Goal: Information Seeking & Learning: Find specific page/section

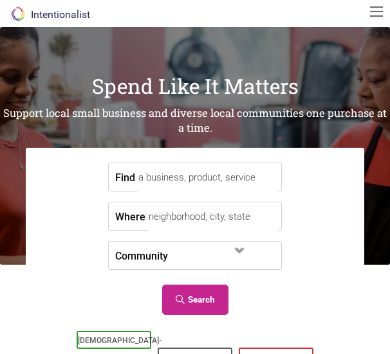
click at [171, 180] on input "Find" at bounding box center [208, 177] width 140 height 29
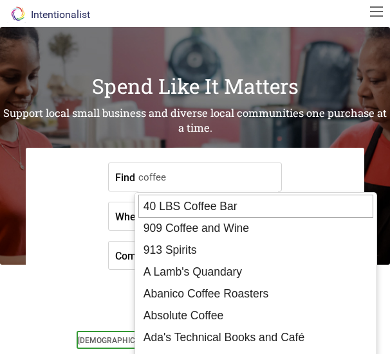
type input "coffee"
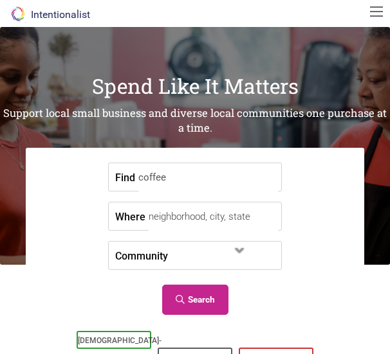
click at [58, 216] on form "Find coffee Where Community Asian-Owned Black-Owned Disability-Owned Family-Own…" at bounding box center [194, 237] width 319 height 158
click at [206, 248] on span at bounding box center [204, 257] width 55 height 22
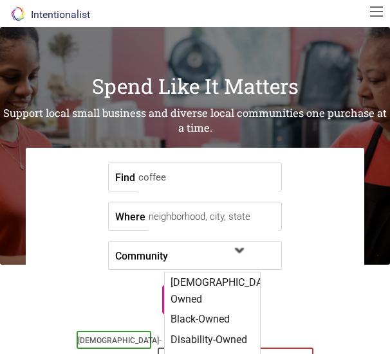
scroll to position [21, 0]
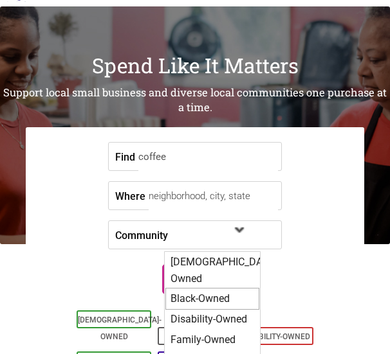
click at [201, 288] on div "Black-Owned" at bounding box center [212, 299] width 94 height 22
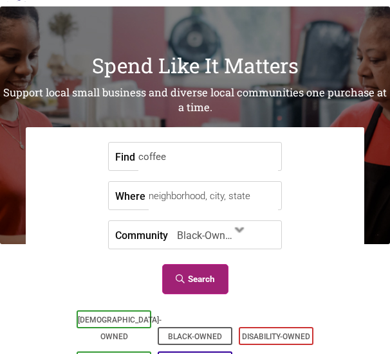
click at [186, 278] on link "Search" at bounding box center [195, 279] width 66 height 30
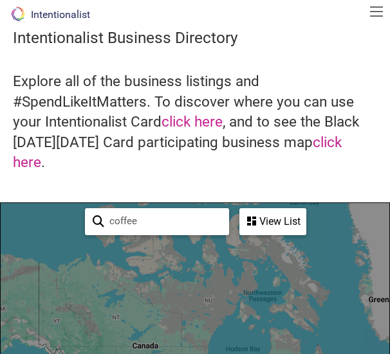
scroll to position [181, 0]
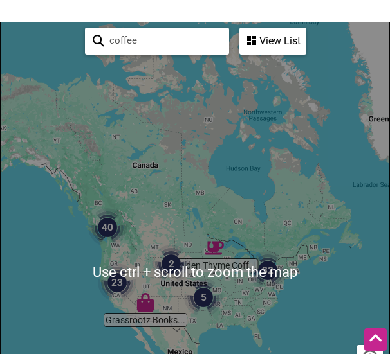
click at [112, 205] on img "40" at bounding box center [107, 227] width 49 height 49
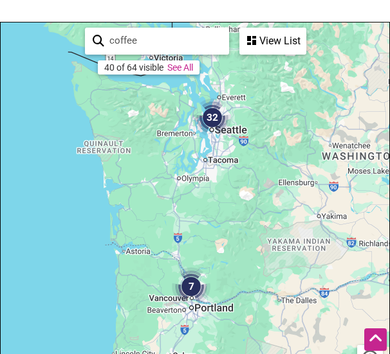
click at [215, 106] on img "32" at bounding box center [212, 117] width 49 height 49
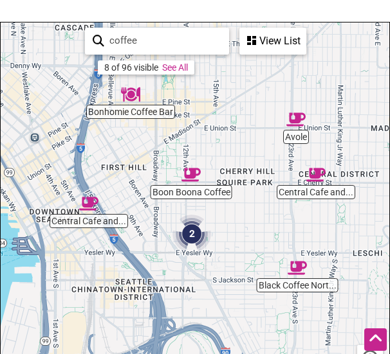
drag, startPoint x: 226, startPoint y: 165, endPoint x: 293, endPoint y: 68, distance: 117.9
click at [293, 68] on div "To navigate, press the arrow keys." at bounding box center [195, 273] width 388 height 500
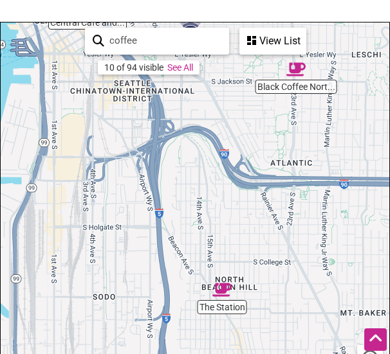
drag, startPoint x: 268, startPoint y: 316, endPoint x: 273, endPoint y: 63, distance: 252.8
click at [273, 63] on div "To navigate, press the arrow keys." at bounding box center [195, 273] width 388 height 500
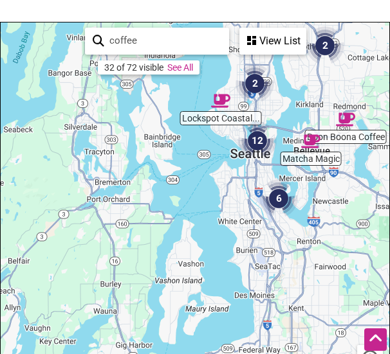
drag, startPoint x: 354, startPoint y: 212, endPoint x: 309, endPoint y: 192, distance: 49.2
click at [309, 192] on div "To navigate, press the arrow keys." at bounding box center [195, 273] width 388 height 500
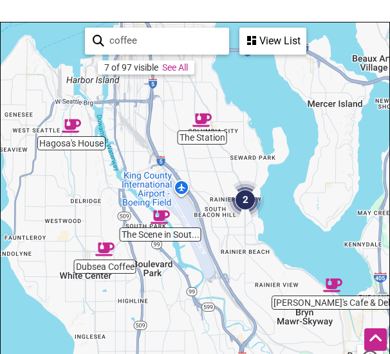
drag, startPoint x: 289, startPoint y: 105, endPoint x: 249, endPoint y: 208, distance: 111.2
click at [249, 208] on div "To navigate, press the arrow keys." at bounding box center [195, 273] width 388 height 500
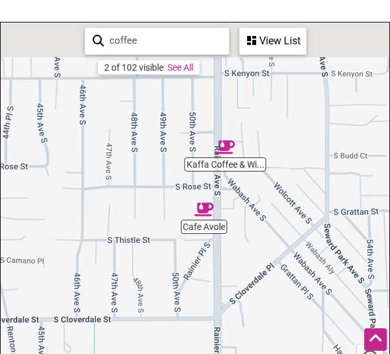
drag, startPoint x: 229, startPoint y: 143, endPoint x: 262, endPoint y: 246, distance: 108.2
click at [262, 246] on div "To navigate, press the arrow keys." at bounding box center [195, 273] width 388 height 500
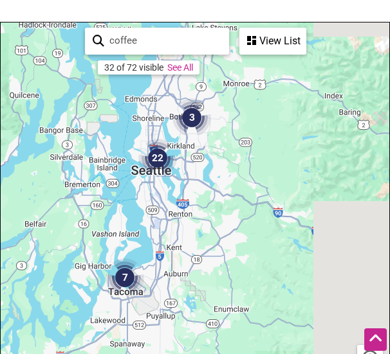
drag, startPoint x: 334, startPoint y: 275, endPoint x: 222, endPoint y: 149, distance: 168.1
click at [222, 149] on div "To navigate, press the arrow keys." at bounding box center [195, 273] width 388 height 500
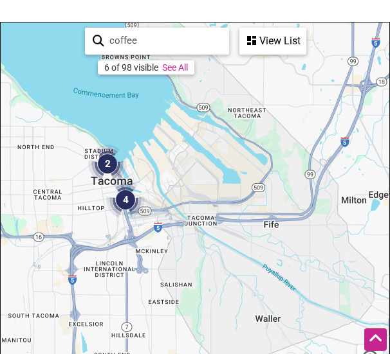
drag, startPoint x: 111, startPoint y: 187, endPoint x: 199, endPoint y: 207, distance: 91.0
click at [199, 207] on div "To navigate, press the arrow keys." at bounding box center [195, 273] width 388 height 500
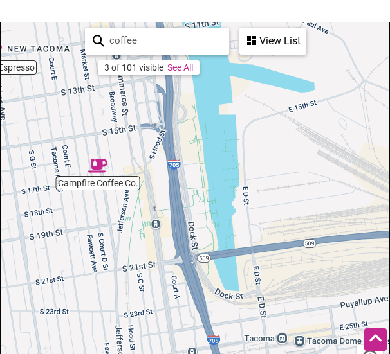
drag, startPoint x: 210, startPoint y: 230, endPoint x: 179, endPoint y: -1, distance: 232.3
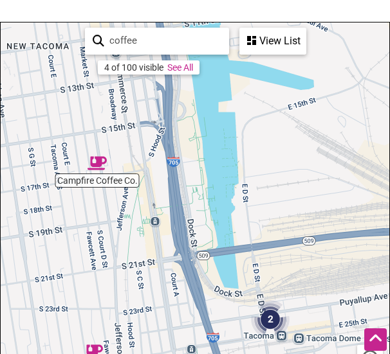
click at [273, 29] on div "View List" at bounding box center [273, 41] width 64 height 24
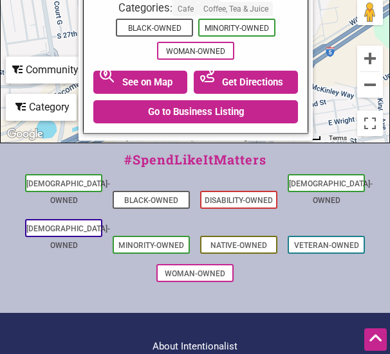
scroll to position [191, 0]
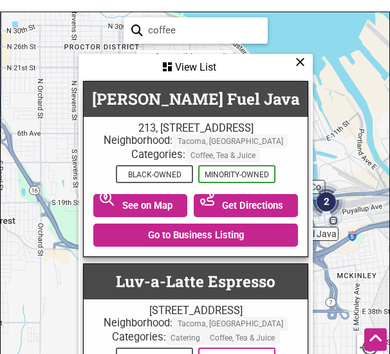
drag, startPoint x: 352, startPoint y: 149, endPoint x: 176, endPoint y: 151, distance: 176.2
click at [176, 151] on div "Campfire Coffee Co. [PERSON_NAME] Fuel Java Intentions Juice Bar 2 2 To navigat…" at bounding box center [195, 262] width 388 height 500
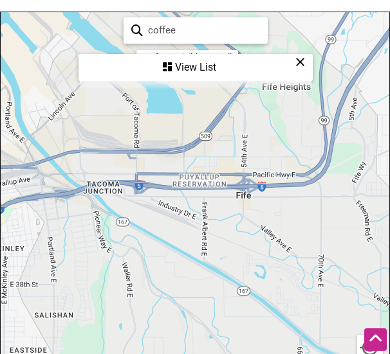
scroll to position [0, 0]
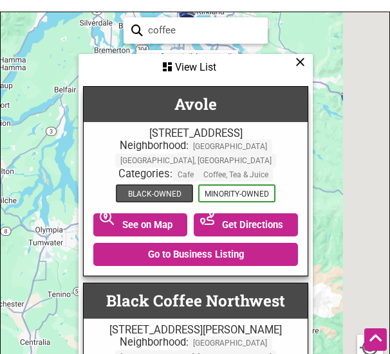
drag, startPoint x: 360, startPoint y: 167, endPoint x: 185, endPoint y: 154, distance: 175.4
click at [185, 154] on div "22 7 To navigate, press the arrow keys. Use ctrl + scroll to zoom the map coffe…" at bounding box center [195, 262] width 388 height 500
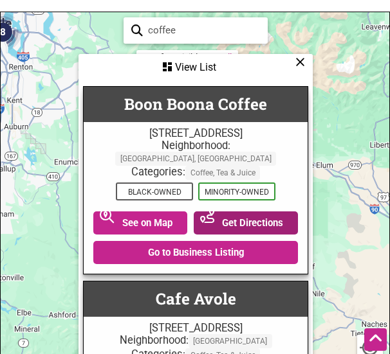
drag, startPoint x: 353, startPoint y: 134, endPoint x: 256, endPoint y: 183, distance: 108.7
click at [256, 183] on div "8 5 To navigate, press the arrow keys. Use ctrl + scroll to zoom the map coffee…" at bounding box center [195, 262] width 388 height 500
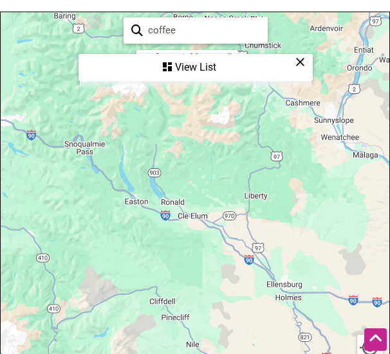
drag, startPoint x: 340, startPoint y: 173, endPoint x: 228, endPoint y: 167, distance: 112.7
click at [228, 167] on div "To navigate, press the arrow keys." at bounding box center [195, 262] width 388 height 500
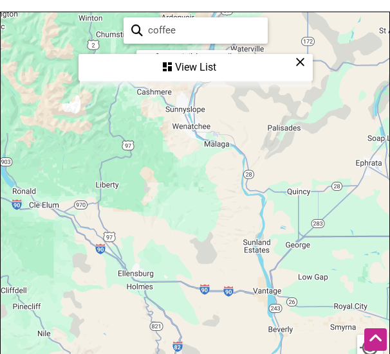
drag, startPoint x: 305, startPoint y: 201, endPoint x: 210, endPoint y: 215, distance: 96.3
click at [210, 215] on div "To navigate, press the arrow keys." at bounding box center [195, 262] width 388 height 500
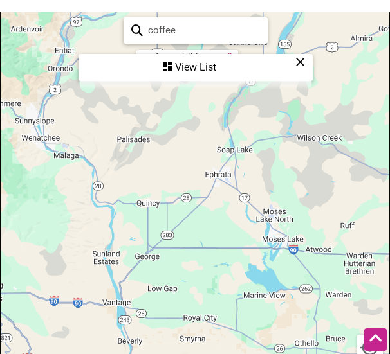
drag, startPoint x: 210, startPoint y: 215, endPoint x: 165, endPoint y: 239, distance: 51.5
click at [165, 239] on div "To navigate, press the arrow keys." at bounding box center [195, 262] width 388 height 500
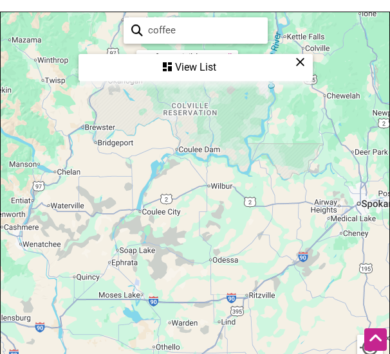
drag, startPoint x: 273, startPoint y: 202, endPoint x: 212, endPoint y: 237, distance: 69.7
click at [212, 237] on div "To navigate, press the arrow keys." at bounding box center [195, 262] width 388 height 500
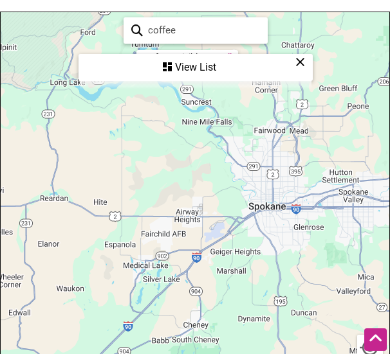
drag, startPoint x: 354, startPoint y: 214, endPoint x: 280, endPoint y: 214, distance: 74.0
click at [280, 214] on div "To navigate, press the arrow keys." at bounding box center [195, 262] width 388 height 500
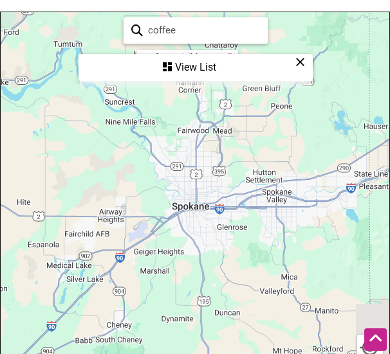
drag, startPoint x: 280, startPoint y: 214, endPoint x: 238, endPoint y: 215, distance: 42.5
click at [238, 215] on div "To navigate, press the arrow keys." at bounding box center [195, 262] width 388 height 500
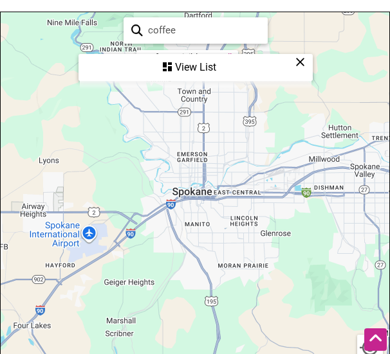
drag, startPoint x: 227, startPoint y: 196, endPoint x: 269, endPoint y: 194, distance: 41.8
click at [269, 194] on div "To navigate, press the arrow keys." at bounding box center [195, 262] width 388 height 500
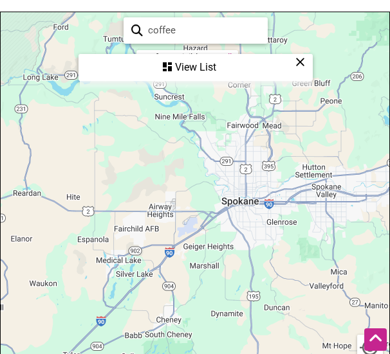
click at [250, 176] on div "To navigate, press the arrow keys." at bounding box center [195, 262] width 388 height 500
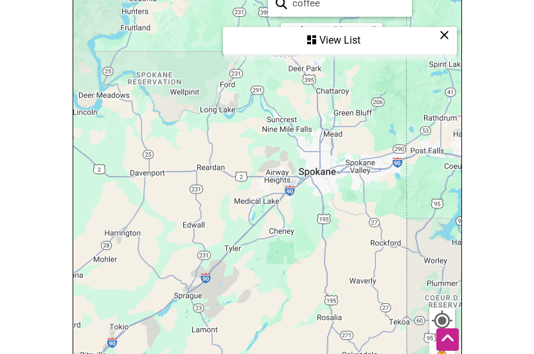
scroll to position [215, 0]
